Goal: Obtain resource: Obtain resource

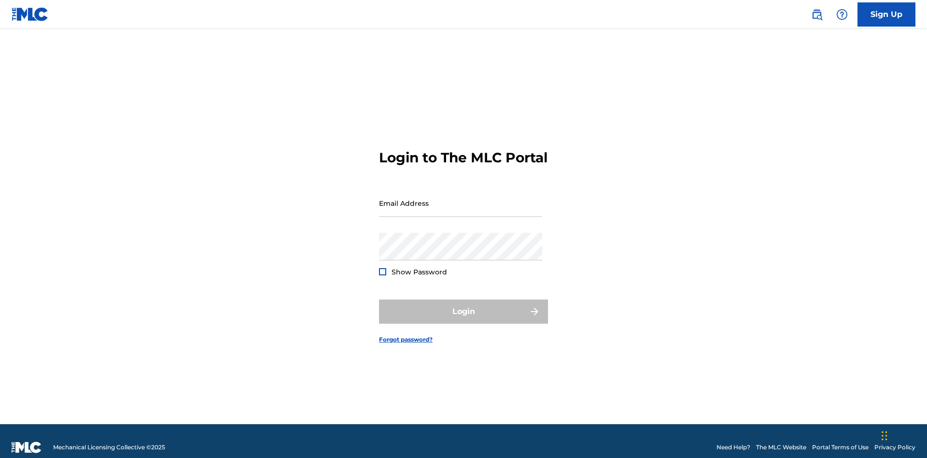
scroll to position [13, 0]
click at [461, 199] on input "Email Address" at bounding box center [460, 203] width 163 height 28
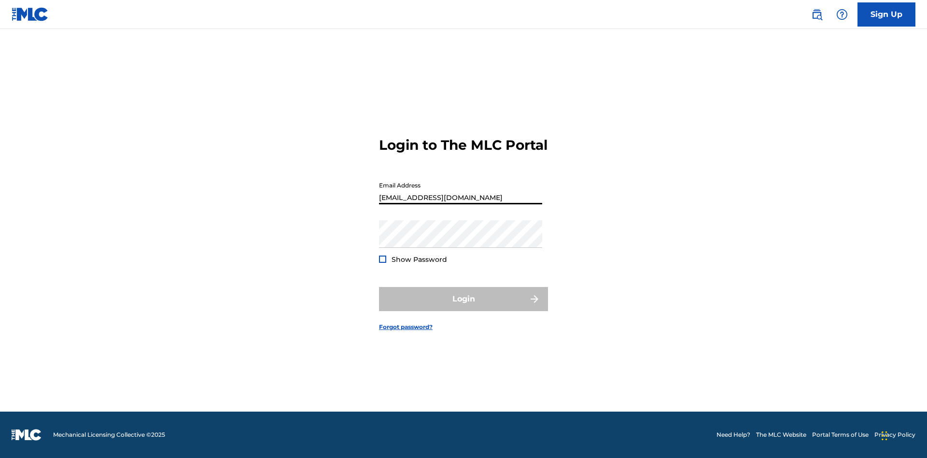
scroll to position [0, 25]
type input "[EMAIL_ADDRESS][DOMAIN_NAME]"
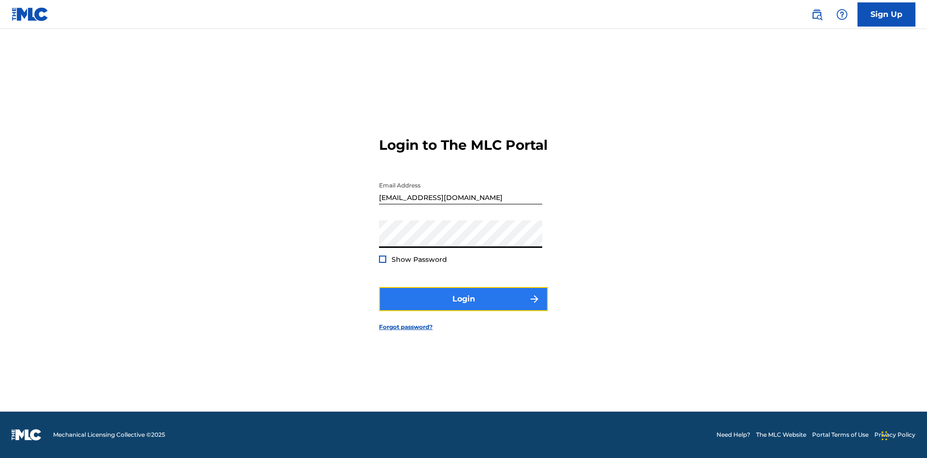
click at [464, 307] on button "Login" at bounding box center [463, 299] width 169 height 24
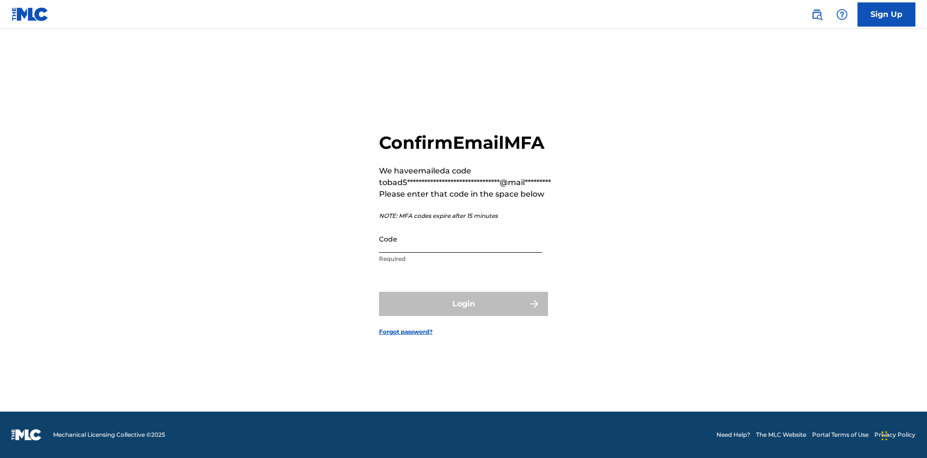
click at [461, 239] on input "Code" at bounding box center [460, 239] width 163 height 28
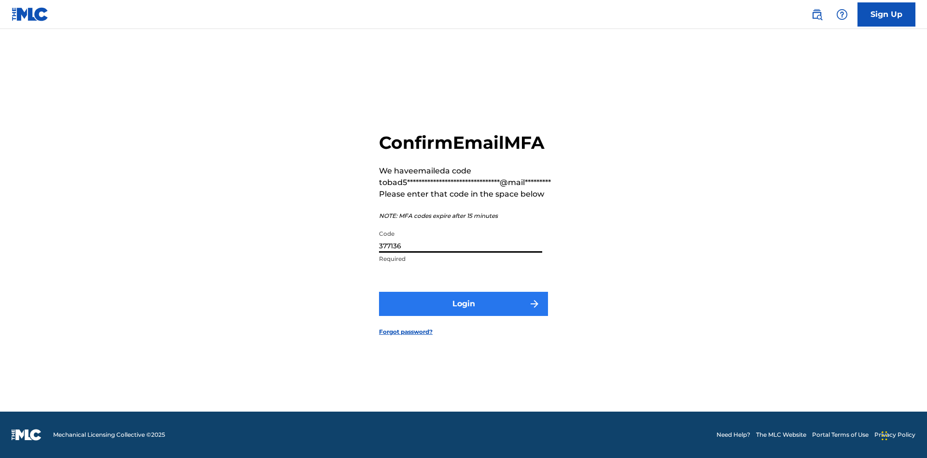
type input "377136"
click at [464, 303] on button "Login" at bounding box center [463, 304] width 169 height 24
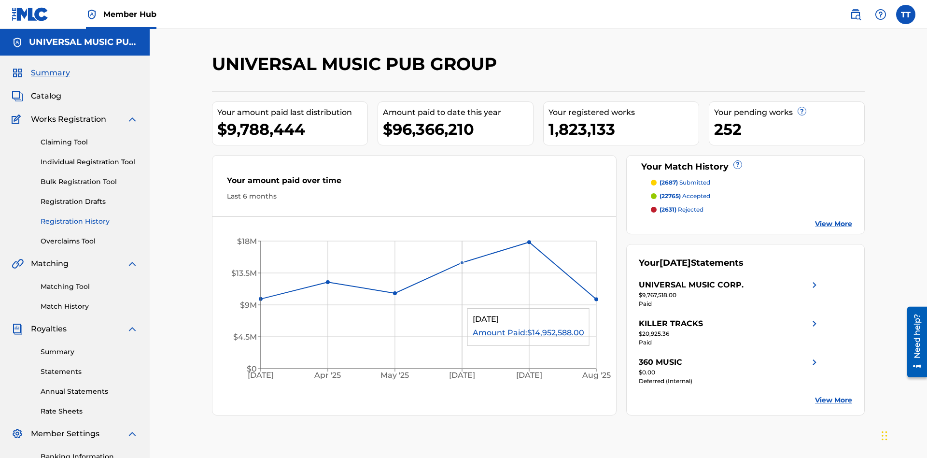
click at [89, 216] on link "Registration History" at bounding box center [90, 221] width 98 height 10
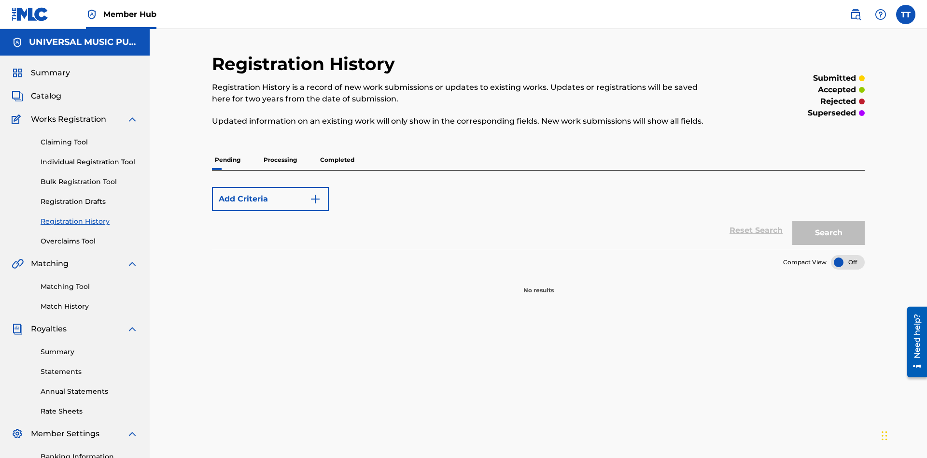
click at [337, 150] on p "Completed" at bounding box center [337, 160] width 40 height 20
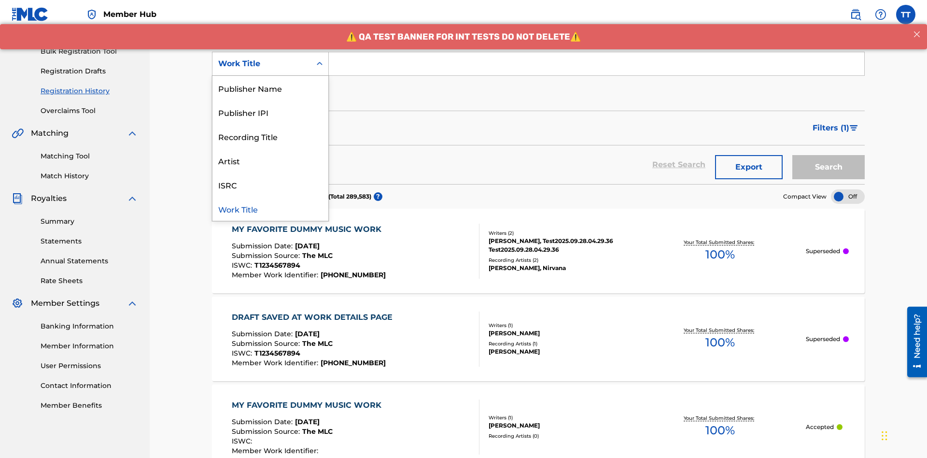
click at [271, 185] on div "ISRC" at bounding box center [271, 184] width 116 height 24
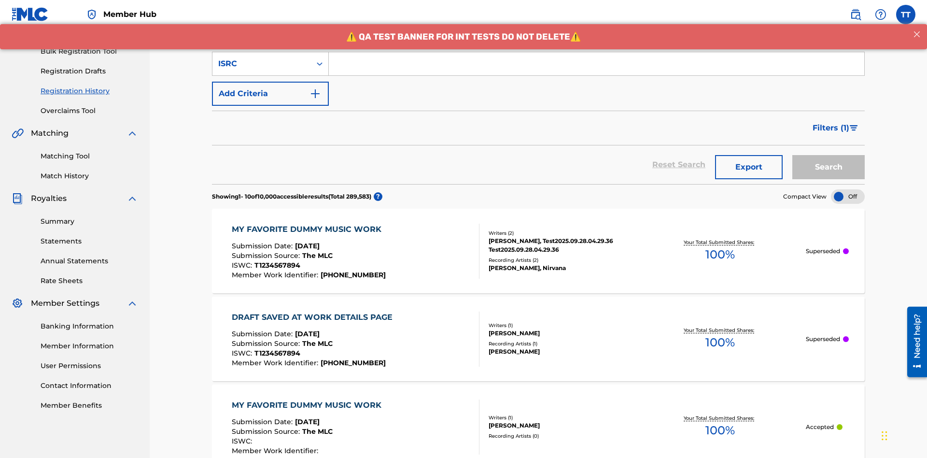
click at [597, 70] on input "Search Form" at bounding box center [597, 63] width 536 height 23
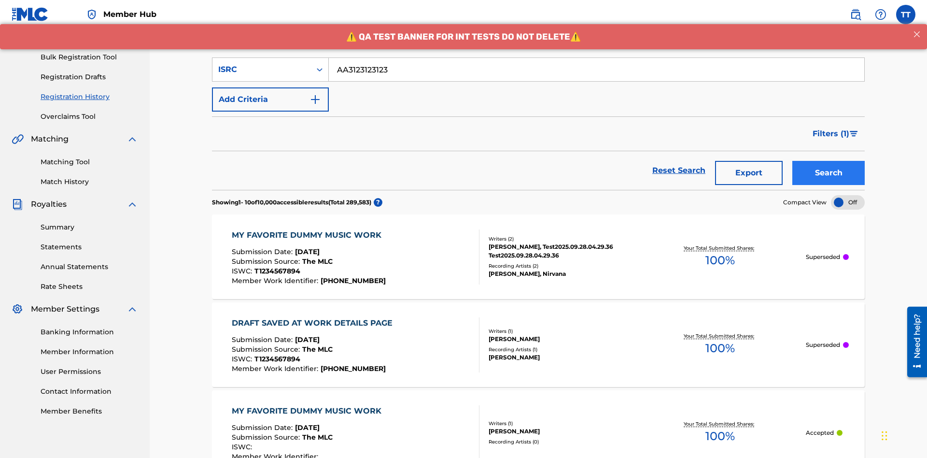
type input "AA3123123123"
click at [829, 161] on button "Search" at bounding box center [829, 173] width 72 height 24
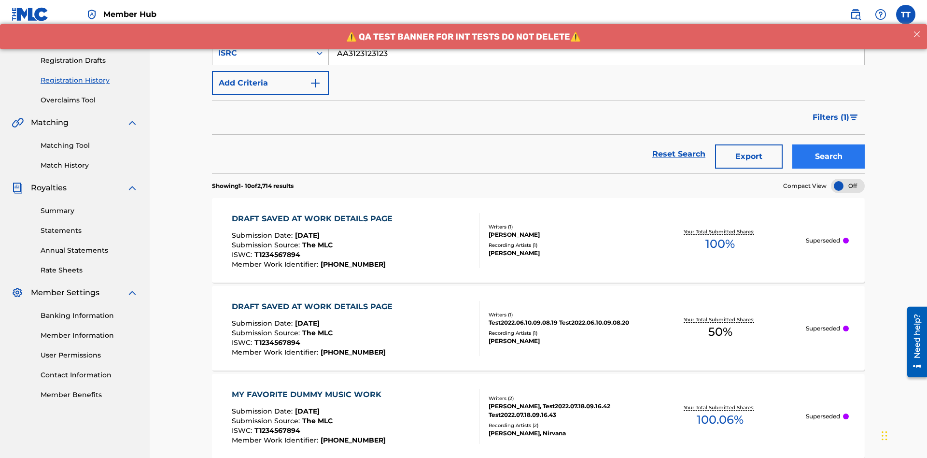
scroll to position [228, 0]
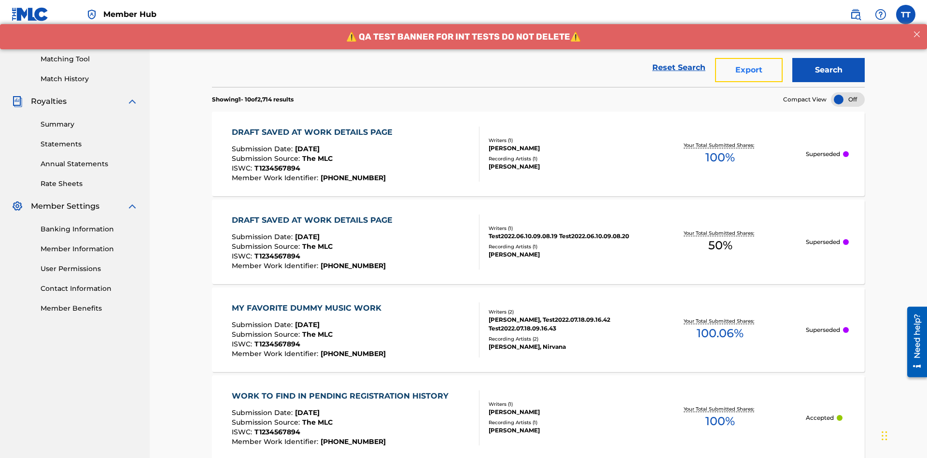
click at [749, 70] on button "Export" at bounding box center [749, 70] width 68 height 24
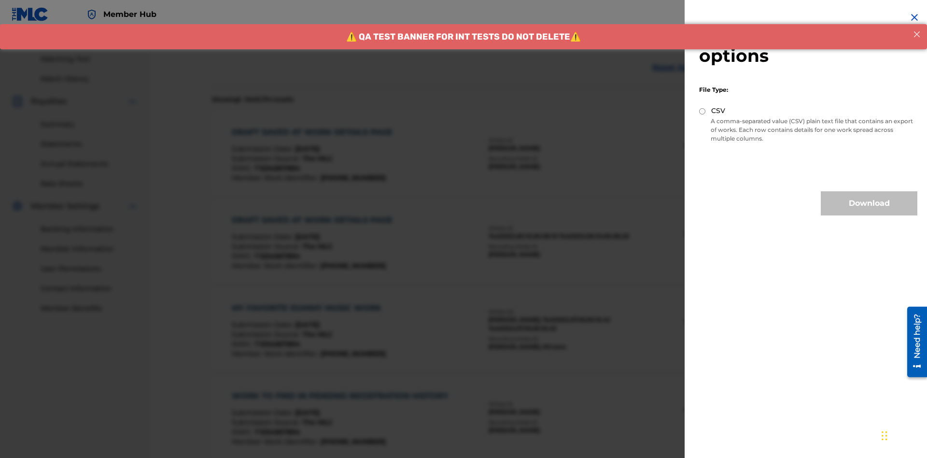
click at [703, 111] on input "CSV" at bounding box center [702, 111] width 6 height 6
radio input "true"
click at [870, 203] on button "Download" at bounding box center [869, 203] width 97 height 24
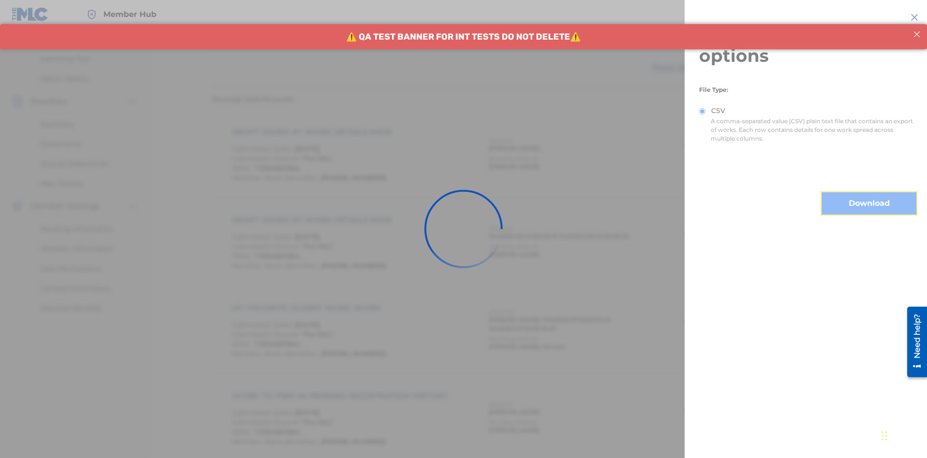
scroll to position [411, 0]
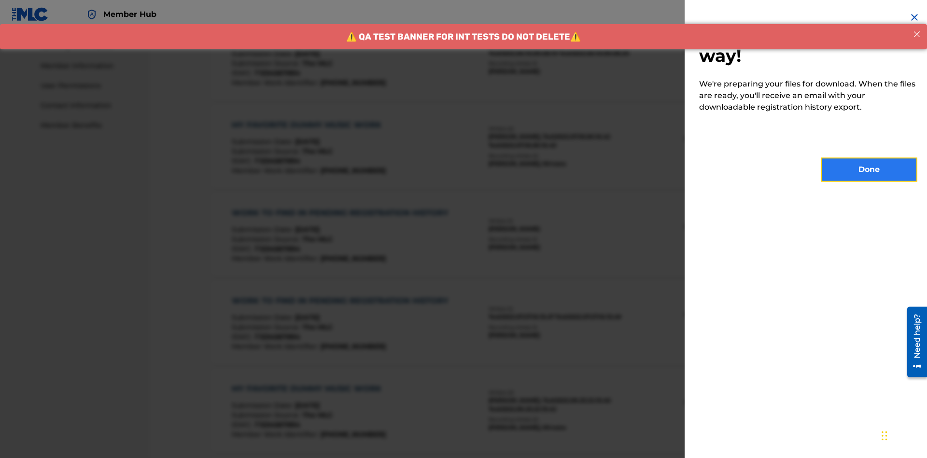
click at [870, 170] on button "Done" at bounding box center [869, 169] width 97 height 24
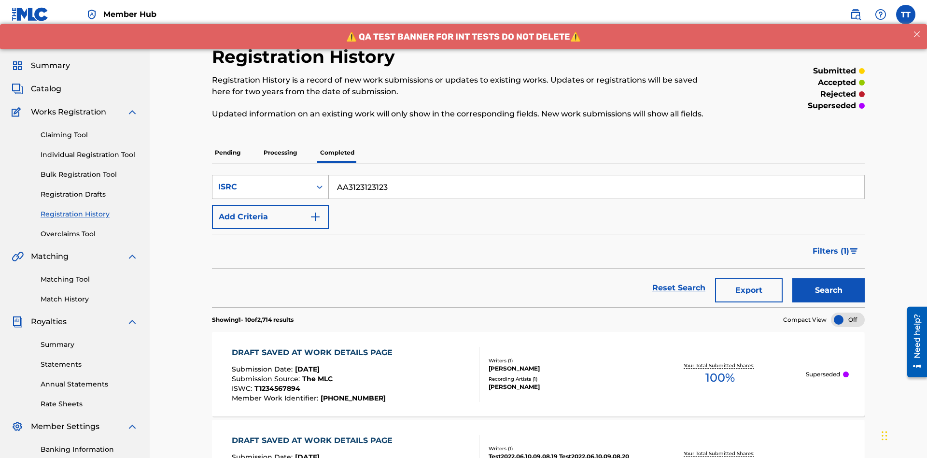
click at [262, 181] on div "ISRC" at bounding box center [261, 187] width 87 height 12
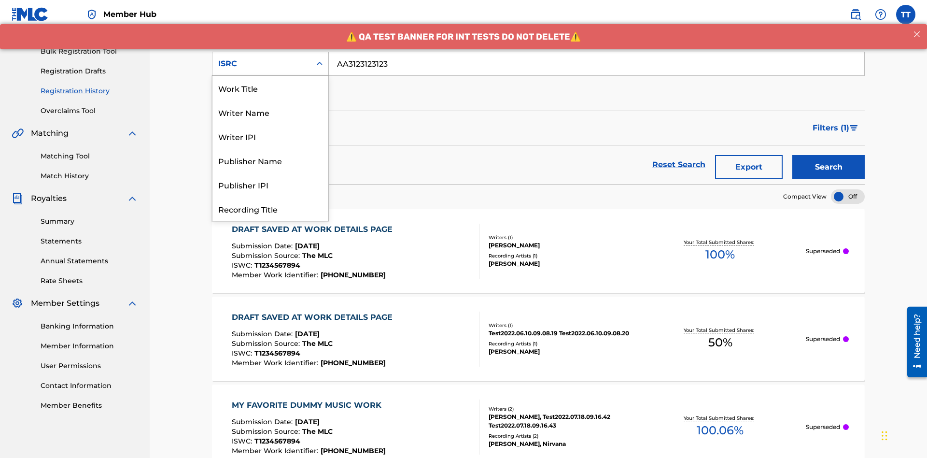
scroll to position [48, 0]
click at [271, 160] on div "Recording Title" at bounding box center [271, 160] width 116 height 24
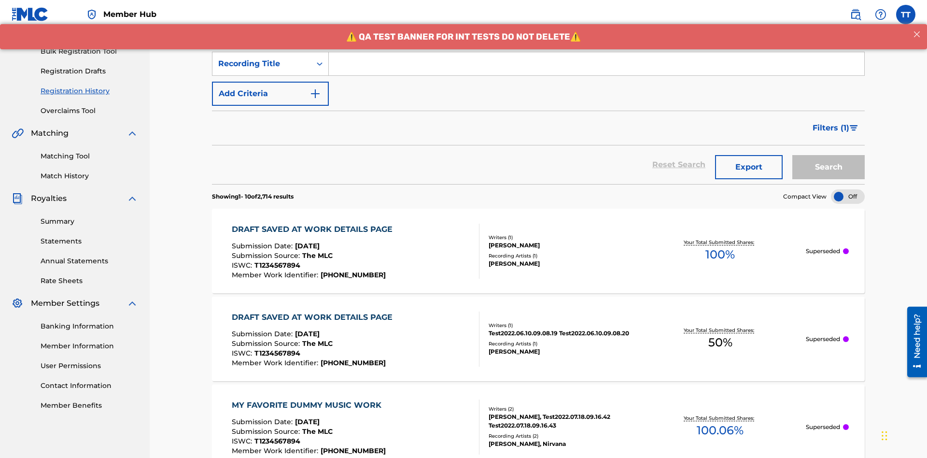
click at [597, 70] on input "Search Form" at bounding box center [597, 63] width 536 height 23
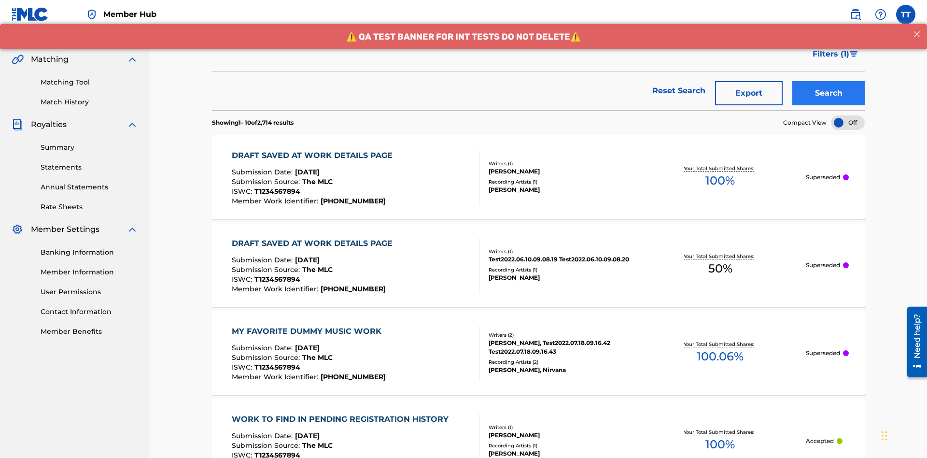
type input "Best Song Ever"
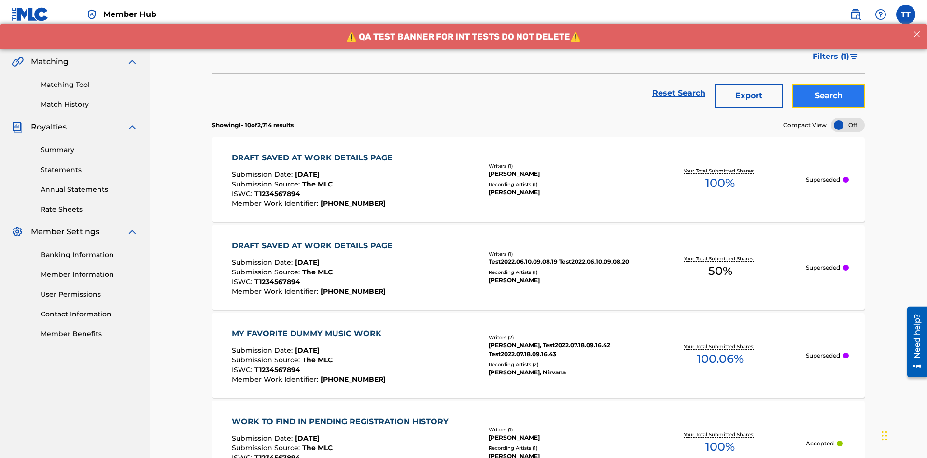
click at [829, 84] on button "Search" at bounding box center [829, 96] width 72 height 24
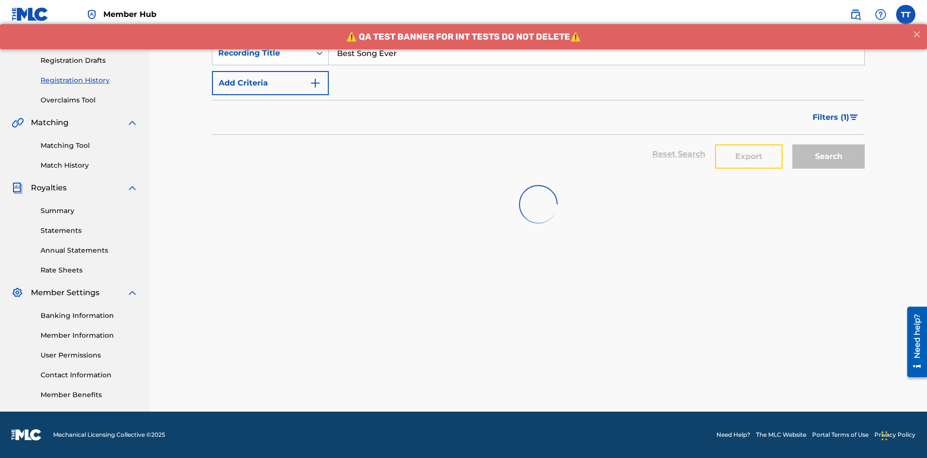
click at [749, 144] on button "Export" at bounding box center [749, 156] width 68 height 24
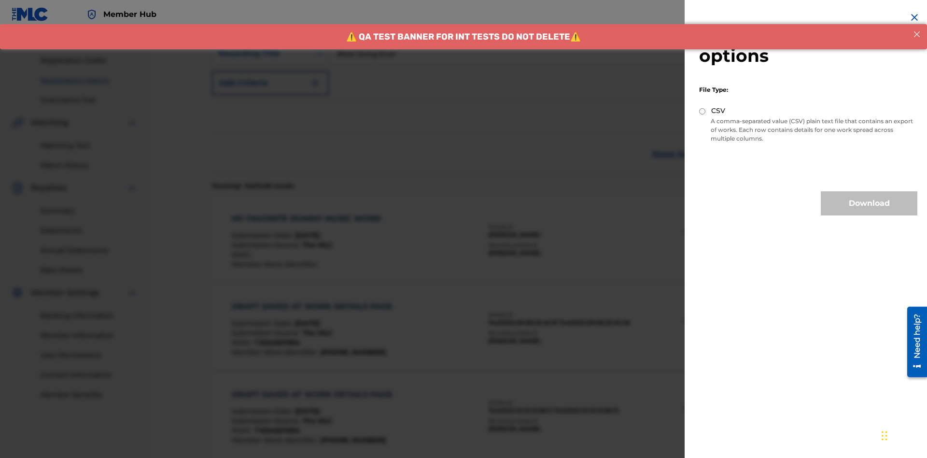
scroll to position [228, 0]
click at [703, 111] on input "CSV" at bounding box center [702, 111] width 6 height 6
radio input "true"
click at [870, 203] on button "Download" at bounding box center [869, 203] width 97 height 24
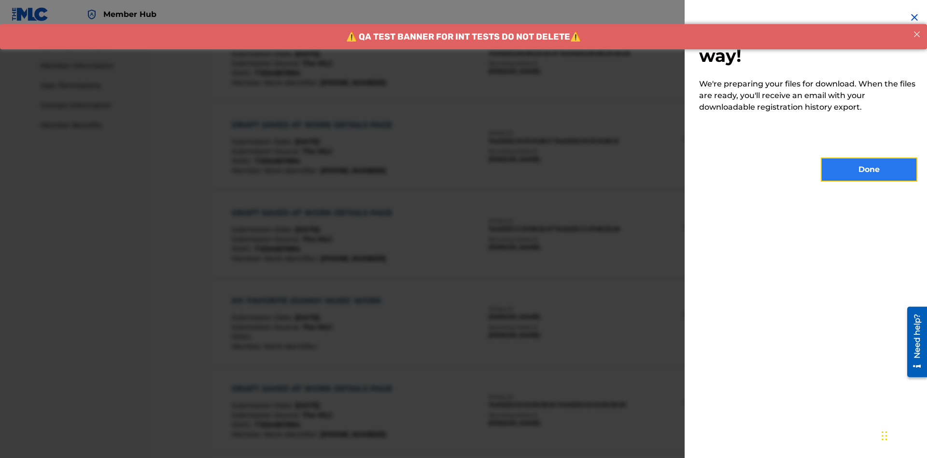
click at [870, 170] on button "Done" at bounding box center [869, 169] width 97 height 24
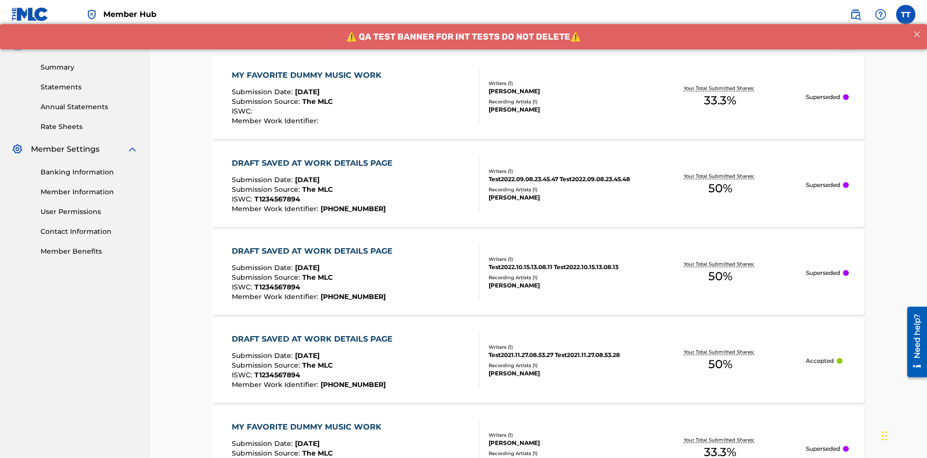
scroll to position [130, 0]
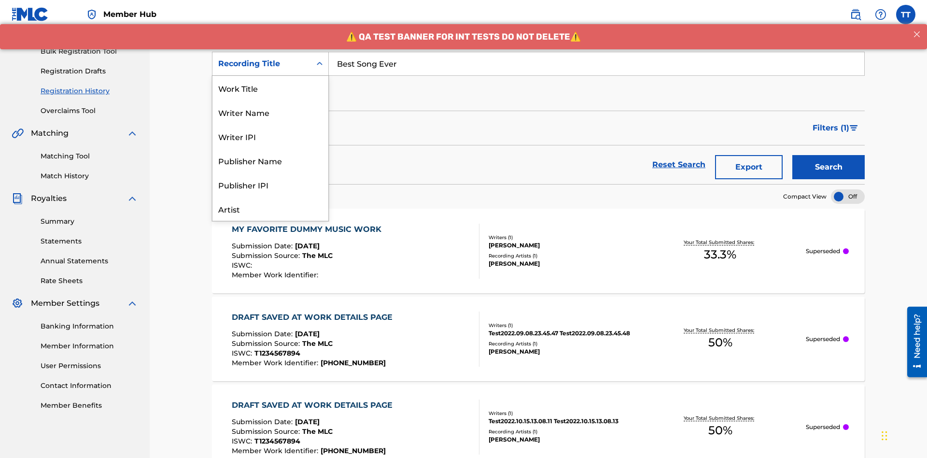
scroll to position [48, 0]
click at [271, 52] on div "Work Title" at bounding box center [271, 40] width 116 height 24
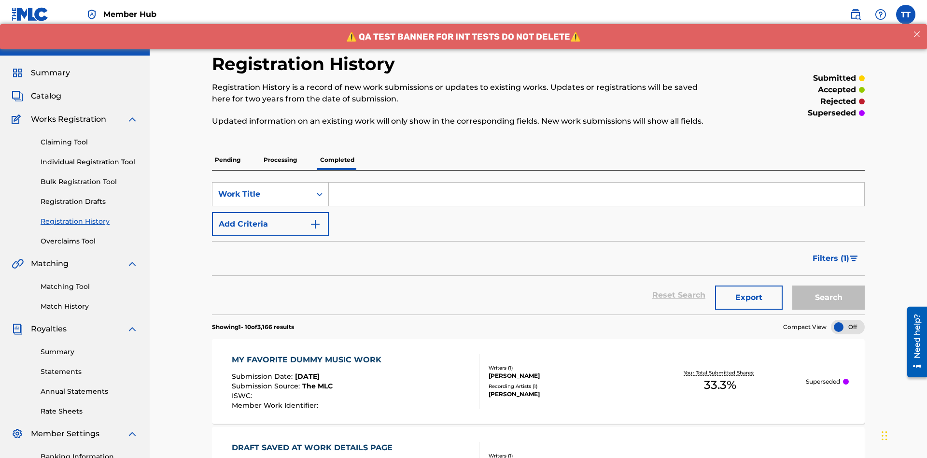
scroll to position [125, 0]
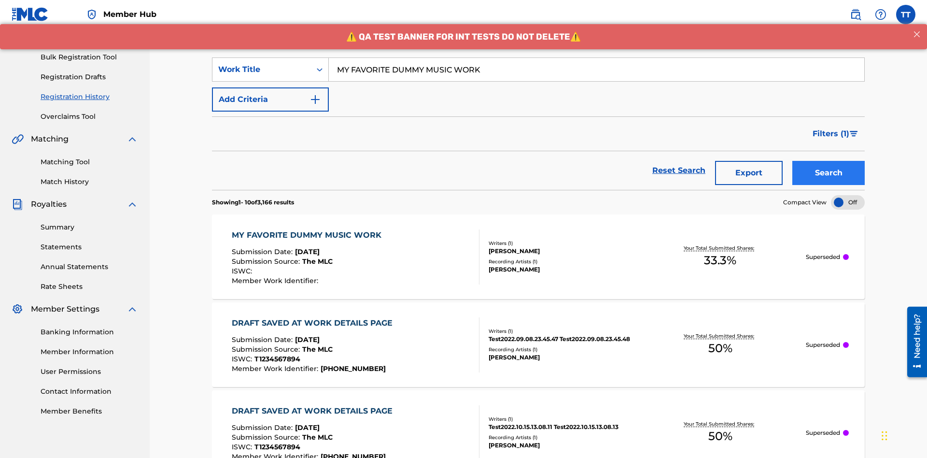
type input "MY FAVORITE DUMMY MUSIC WORK"
click at [829, 161] on button "Search" at bounding box center [829, 173] width 72 height 24
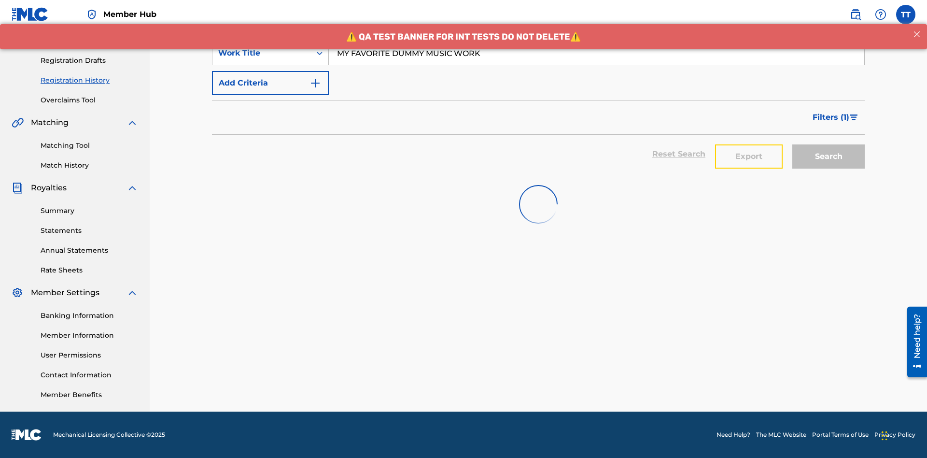
click at [749, 144] on button "Export" at bounding box center [749, 156] width 68 height 24
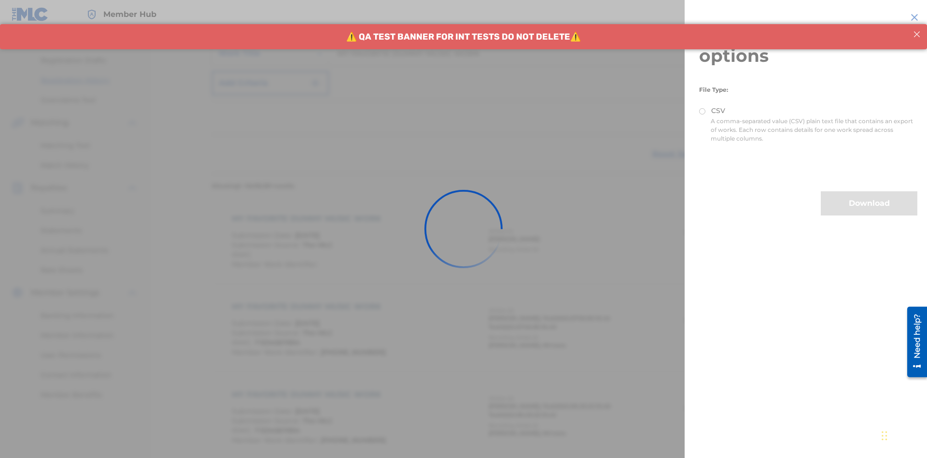
scroll to position [228, 0]
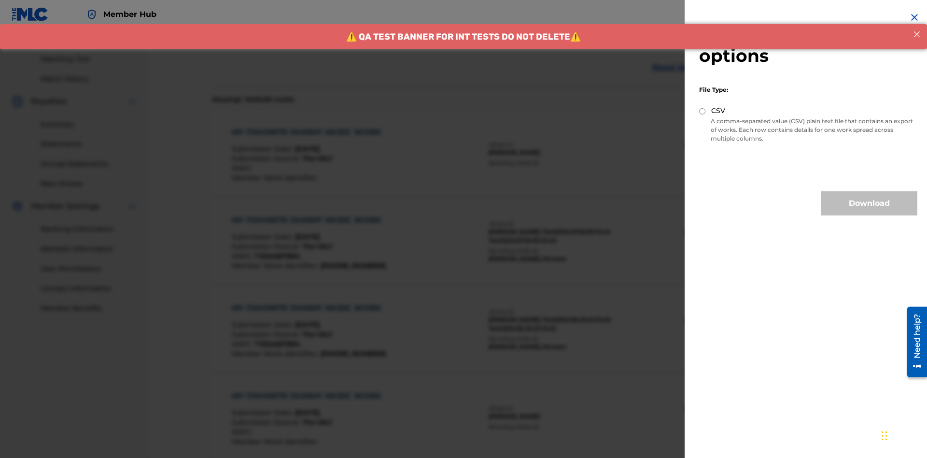
click at [703, 111] on input "CSV" at bounding box center [702, 111] width 6 height 6
radio input "true"
click at [870, 203] on button "Download" at bounding box center [869, 203] width 97 height 24
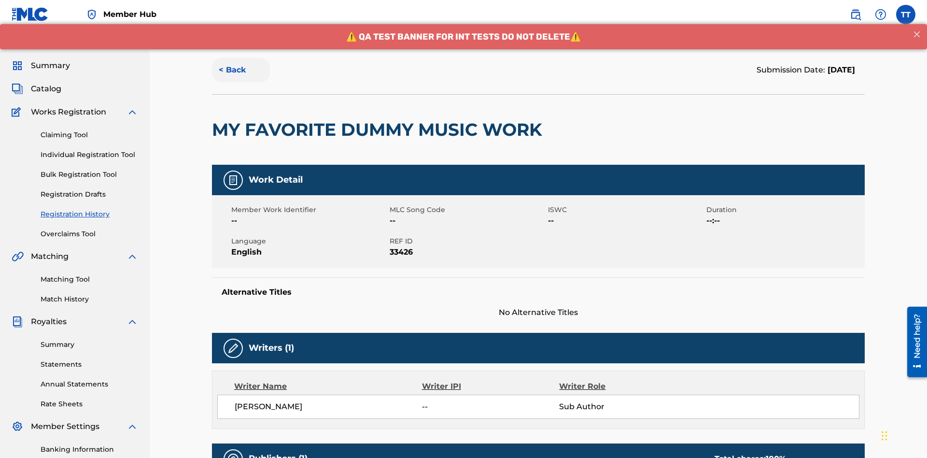
click at [241, 70] on button "< Back" at bounding box center [241, 70] width 58 height 24
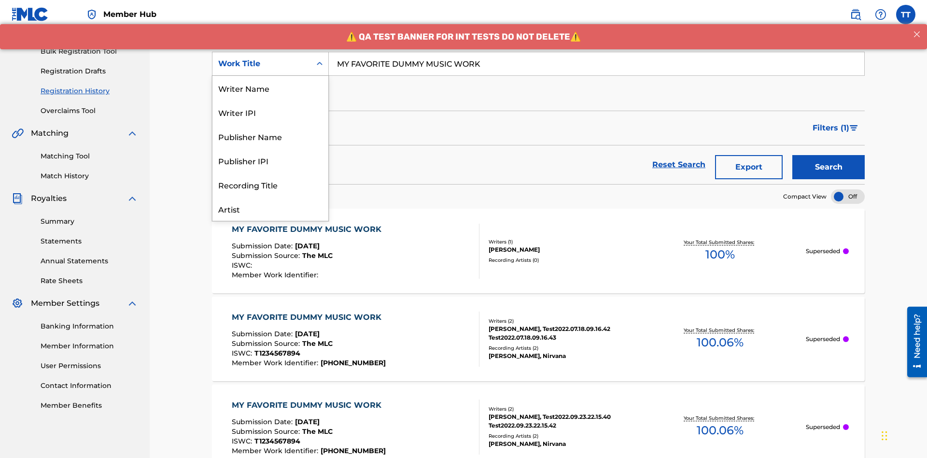
scroll to position [48, 0]
click at [271, 52] on div "Writer Name" at bounding box center [271, 40] width 116 height 24
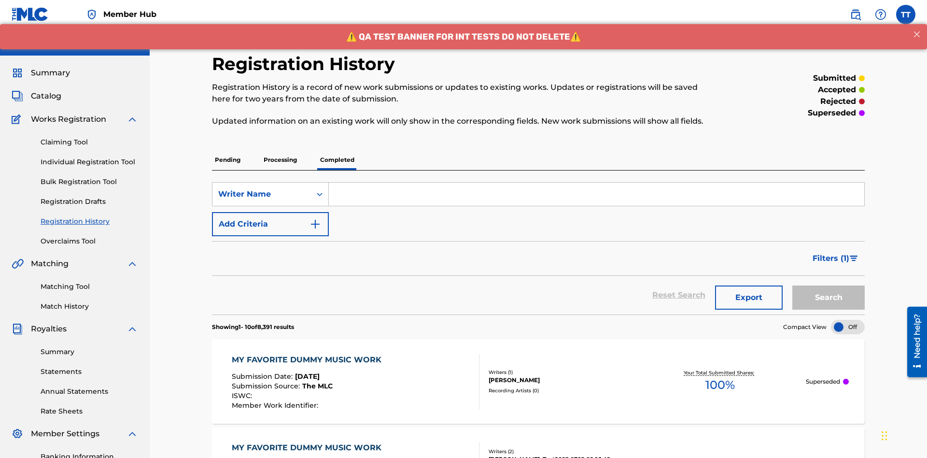
click at [597, 183] on input "Search Form" at bounding box center [597, 194] width 536 height 23
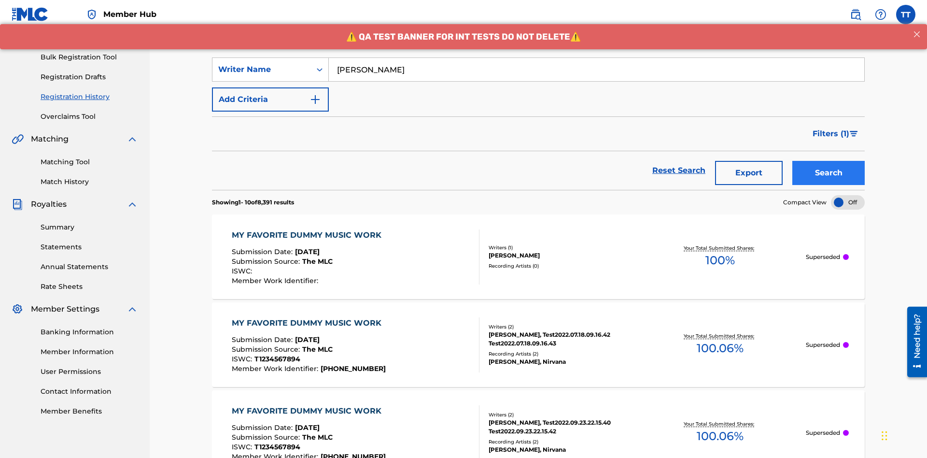
type input "BERKOWITZ"
click at [829, 161] on button "Search" at bounding box center [829, 173] width 72 height 24
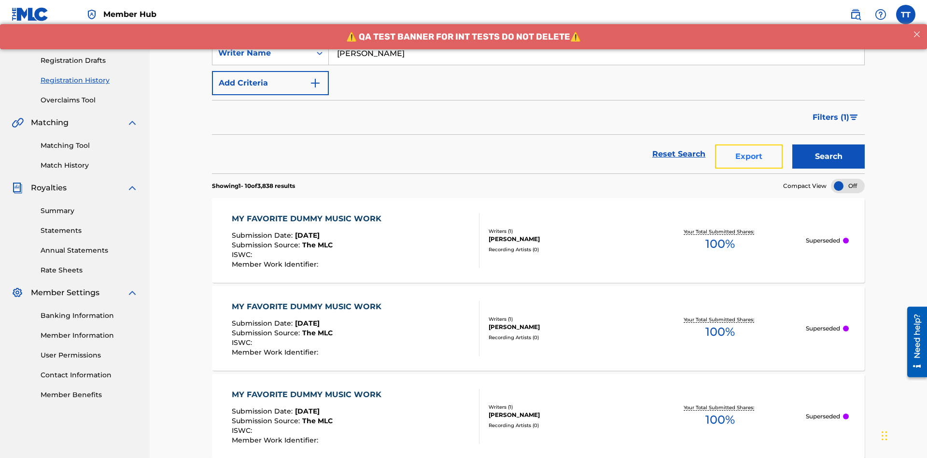
click at [749, 144] on button "Export" at bounding box center [749, 156] width 68 height 24
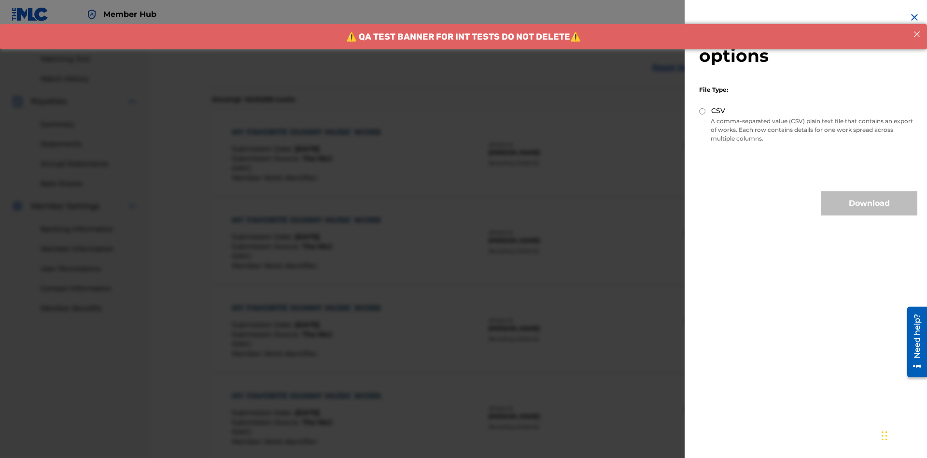
click at [703, 111] on input "CSV" at bounding box center [702, 111] width 6 height 6
radio input "true"
click at [870, 203] on button "Download" at bounding box center [869, 203] width 97 height 24
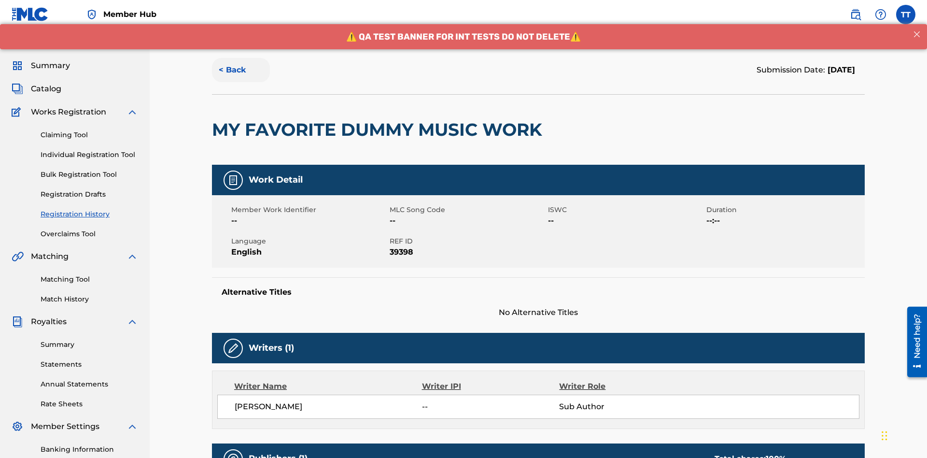
click at [241, 70] on button "< Back" at bounding box center [241, 70] width 58 height 24
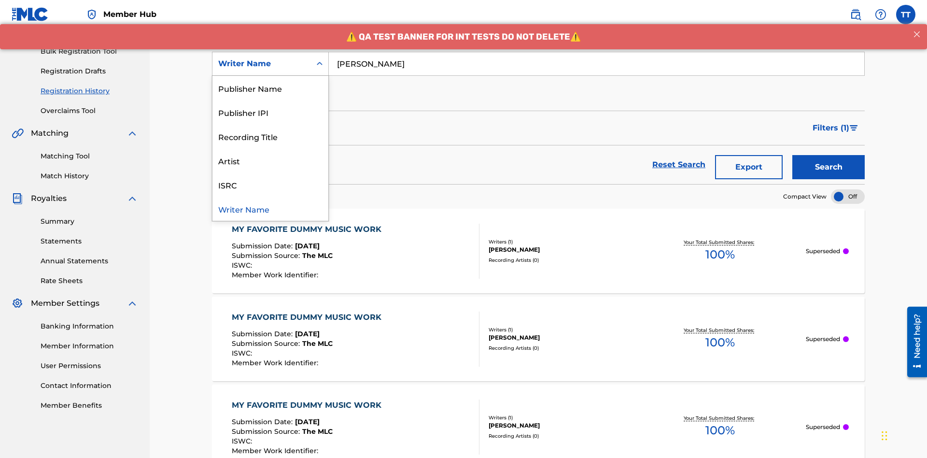
click at [271, 76] on div "Writer IPI" at bounding box center [271, 64] width 116 height 24
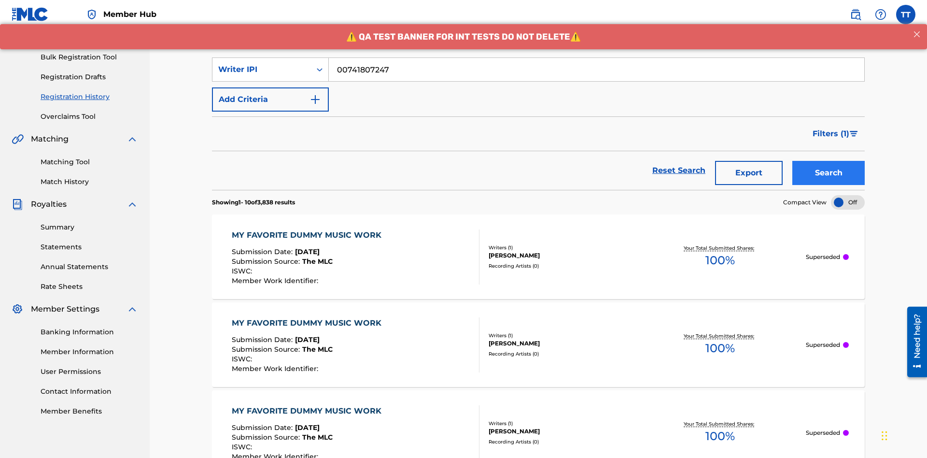
type input "00741807247"
click at [829, 161] on button "Search" at bounding box center [829, 173] width 72 height 24
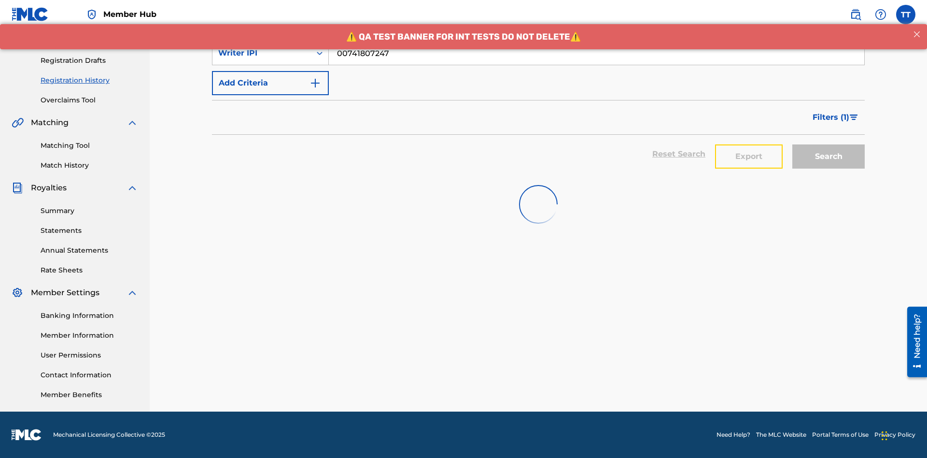
click at [749, 144] on button "Export" at bounding box center [749, 156] width 68 height 24
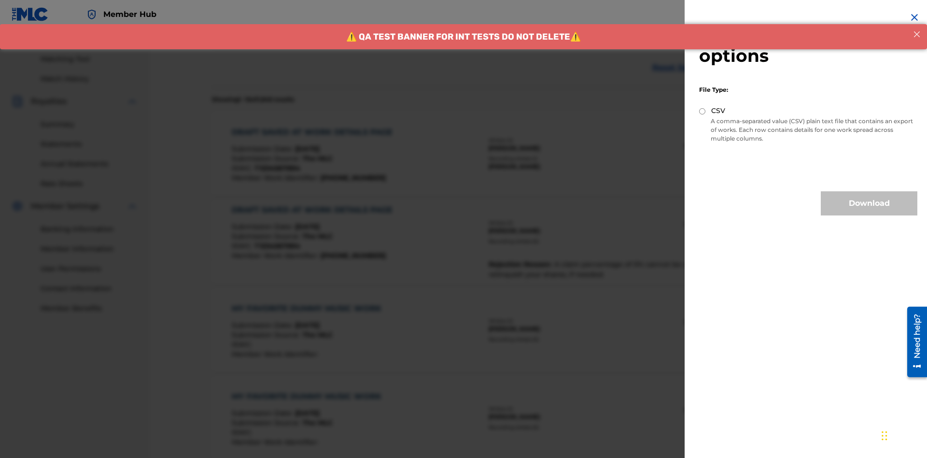
click at [703, 111] on input "CSV" at bounding box center [702, 111] width 6 height 6
radio input "true"
click at [870, 203] on button "Download" at bounding box center [869, 203] width 97 height 24
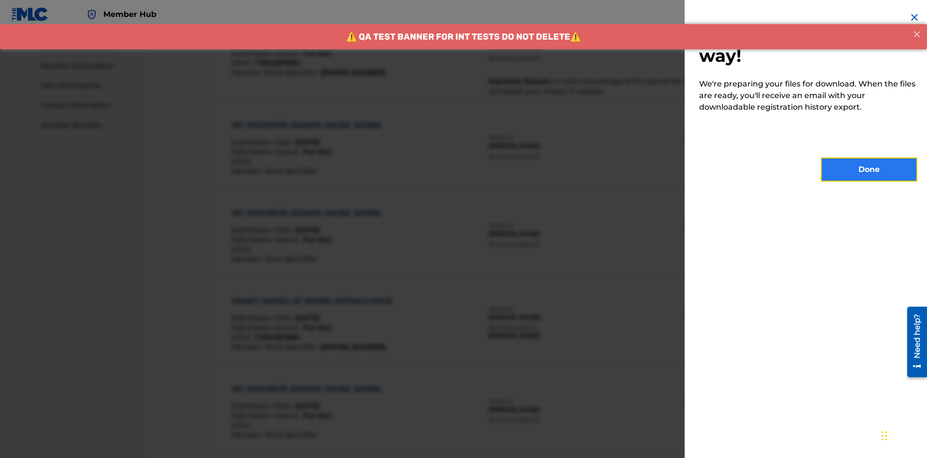
click at [870, 170] on button "Done" at bounding box center [869, 169] width 97 height 24
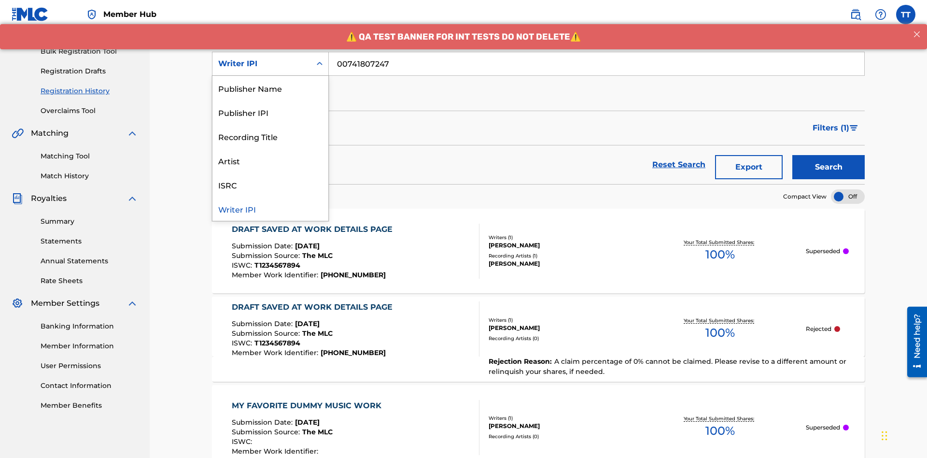
click at [271, 88] on div "Publisher Name" at bounding box center [271, 88] width 116 height 24
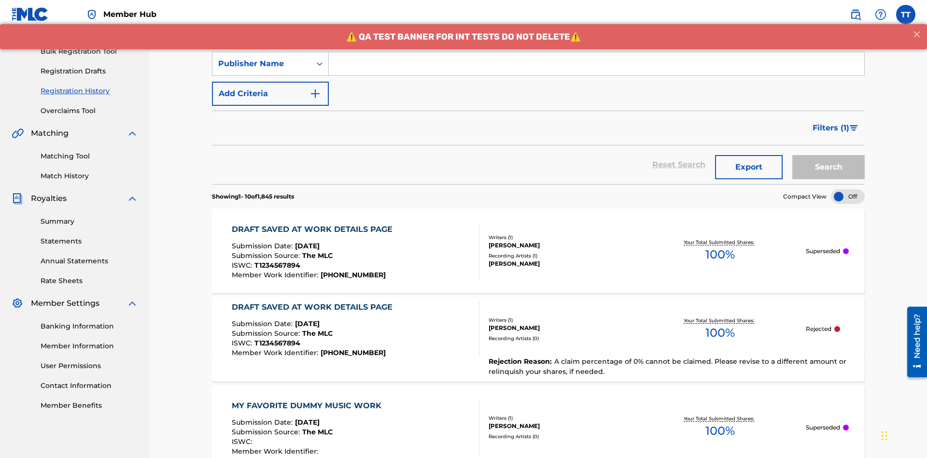
click at [597, 70] on input "Search Form" at bounding box center [597, 63] width 536 height 23
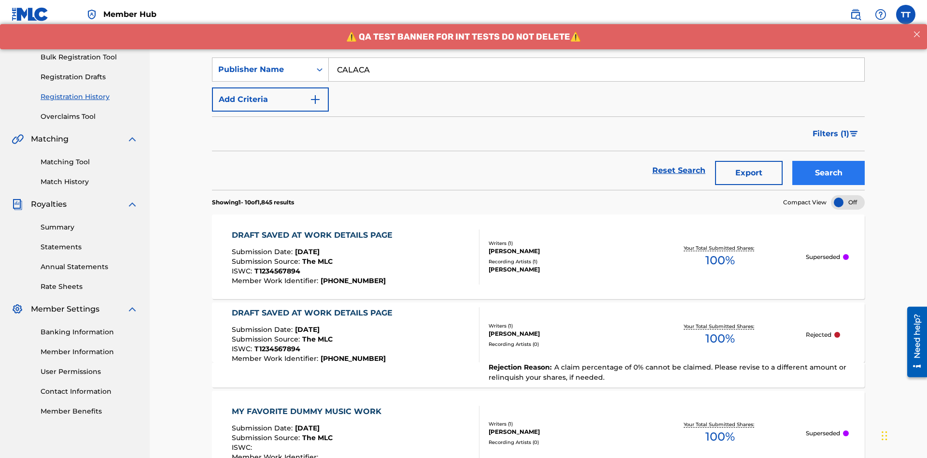
type input "CALACA"
click at [829, 161] on button "Search" at bounding box center [829, 173] width 72 height 24
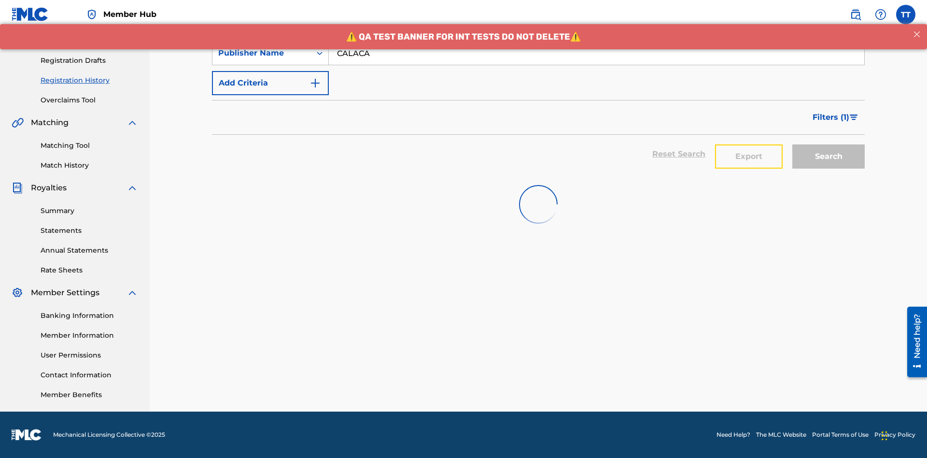
click at [749, 144] on button "Export" at bounding box center [749, 156] width 68 height 24
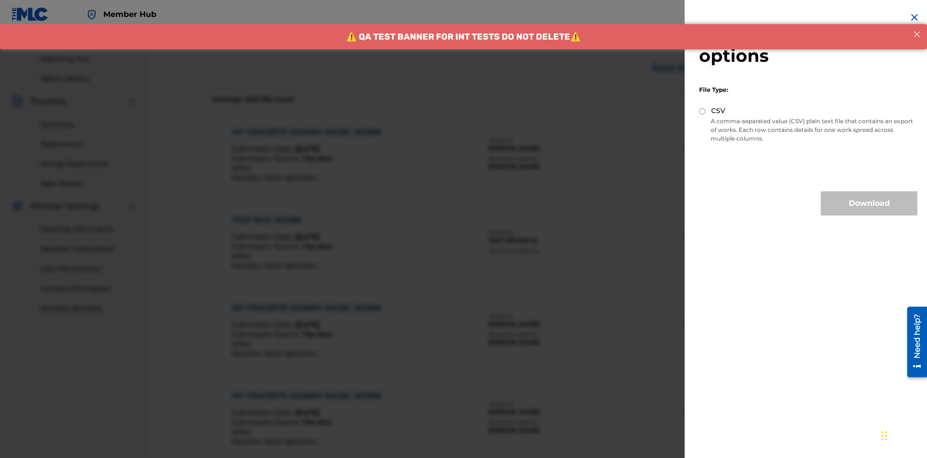
click at [703, 111] on input "CSV" at bounding box center [702, 111] width 6 height 6
radio input "true"
click at [870, 203] on button "Download" at bounding box center [869, 203] width 97 height 24
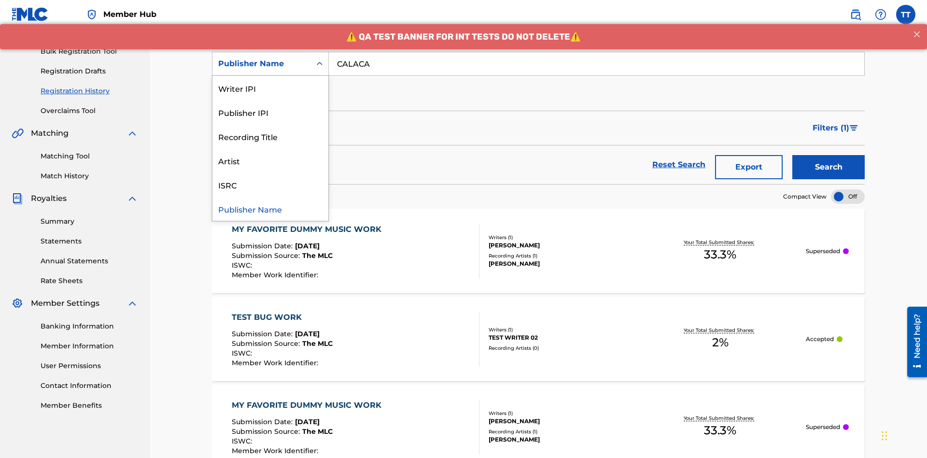
click at [271, 112] on div "Publisher IPI" at bounding box center [271, 112] width 116 height 24
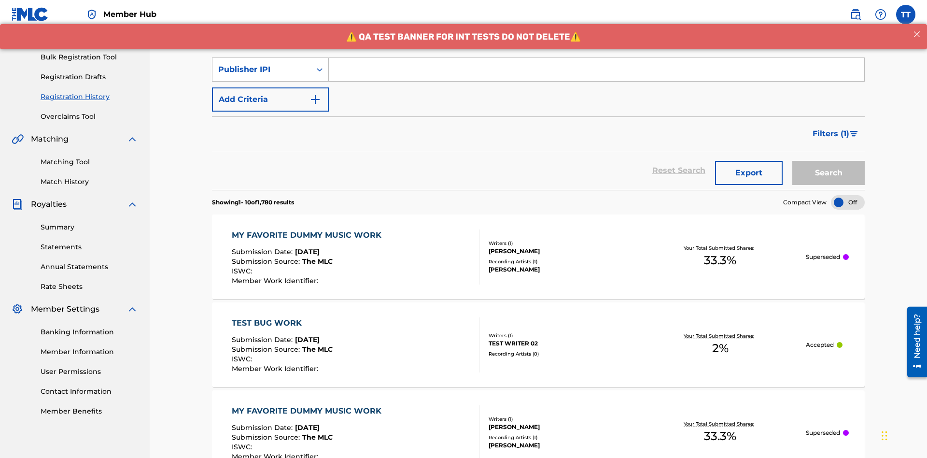
click at [597, 70] on input "Search Form" at bounding box center [597, 69] width 536 height 23
type input "00214463592"
click at [829, 161] on button "Search" at bounding box center [829, 173] width 72 height 24
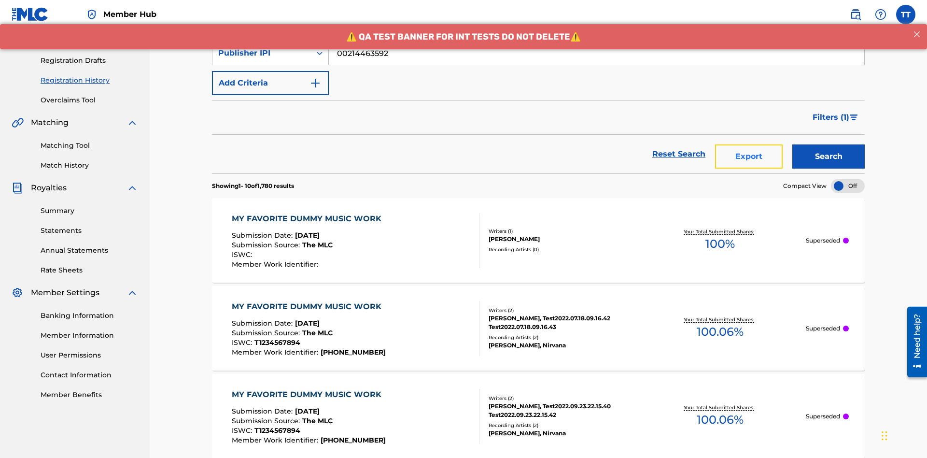
click at [749, 144] on button "Export" at bounding box center [749, 156] width 68 height 24
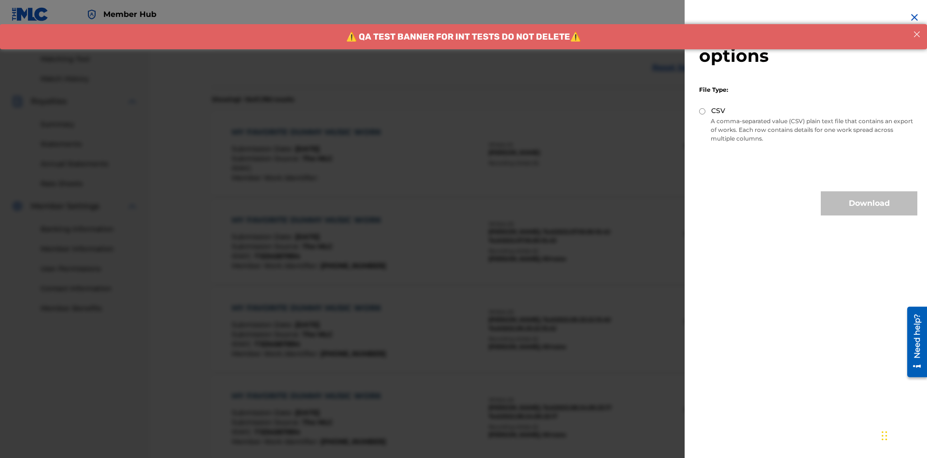
click at [703, 111] on input "CSV" at bounding box center [702, 111] width 6 height 6
radio input "true"
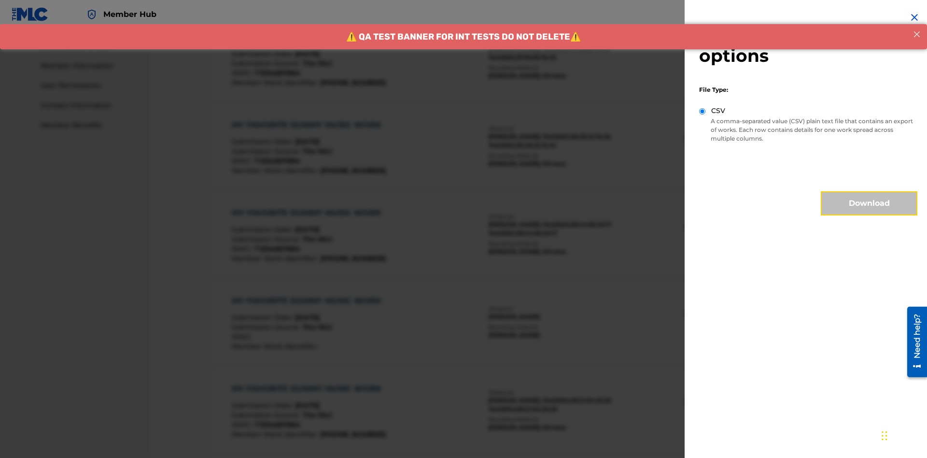
click at [870, 203] on button "Download" at bounding box center [869, 203] width 97 height 24
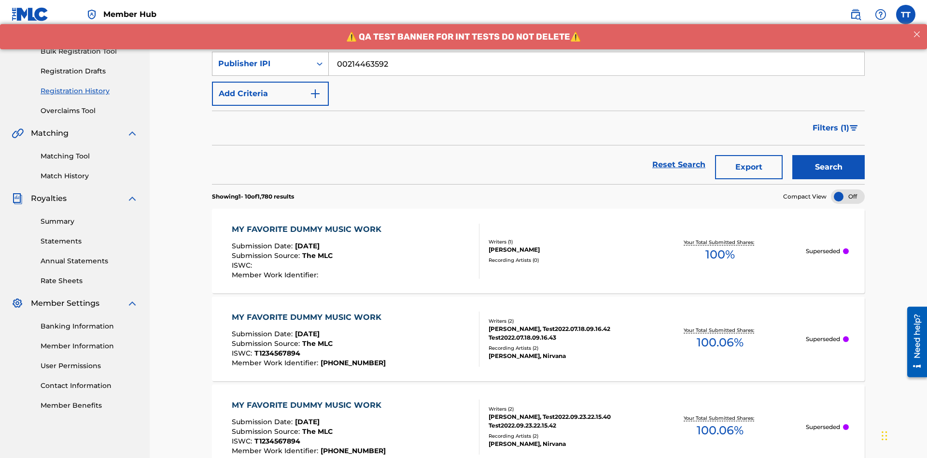
click at [262, 64] on div "Publisher IPI" at bounding box center [261, 64] width 87 height 12
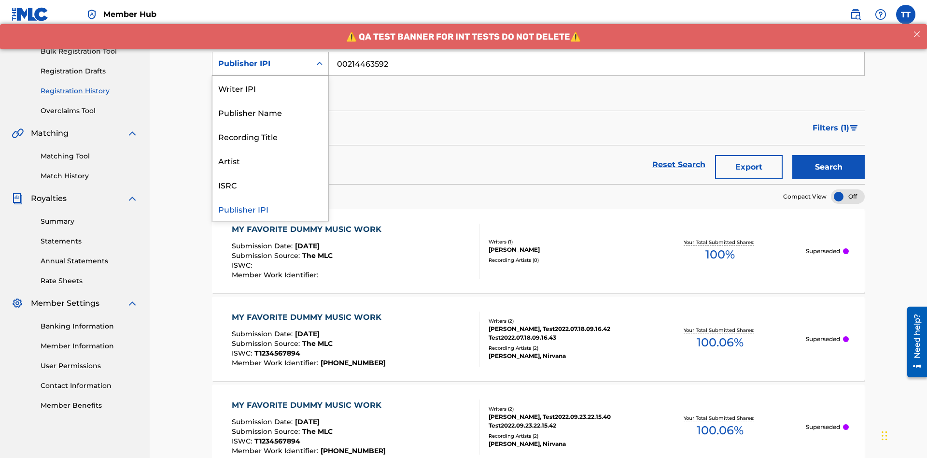
click at [271, 160] on div "Artist" at bounding box center [271, 160] width 116 height 24
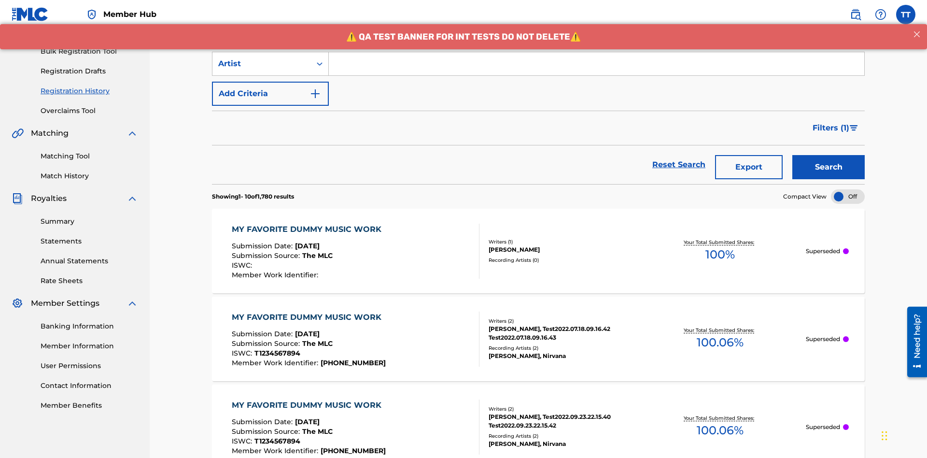
click at [597, 70] on input "Search Form" at bounding box center [597, 63] width 536 height 23
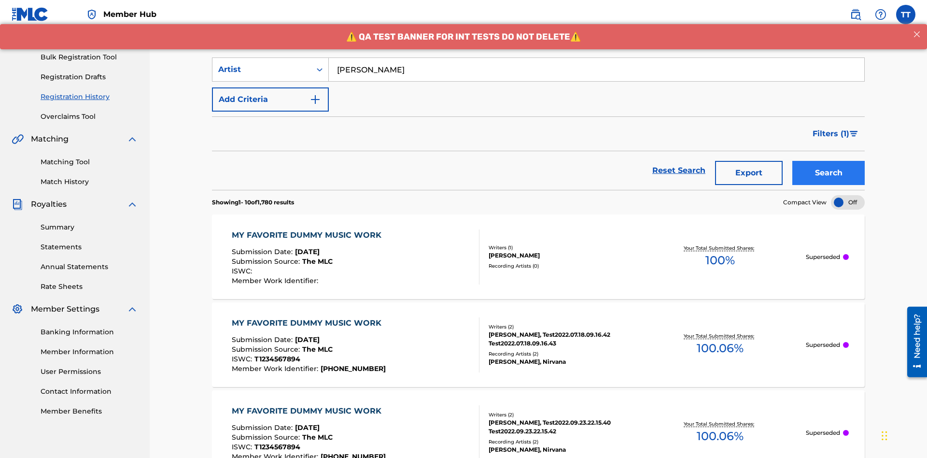
type input "Joe Lewis"
click at [829, 161] on button "Search" at bounding box center [829, 173] width 72 height 24
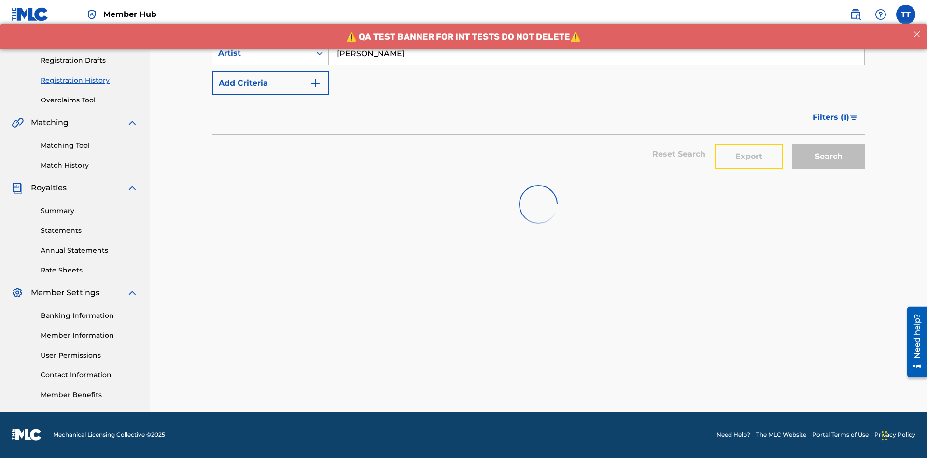
click at [749, 144] on button "Export" at bounding box center [749, 156] width 68 height 24
